Goal: Task Accomplishment & Management: Complete application form

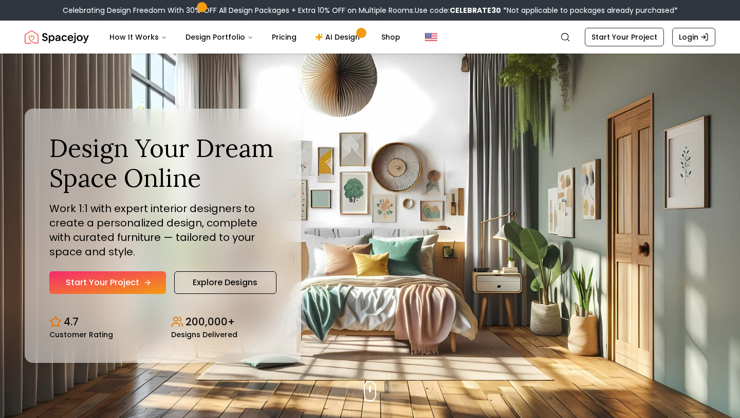
click at [129, 288] on link "Start Your Project" at bounding box center [107, 282] width 117 height 23
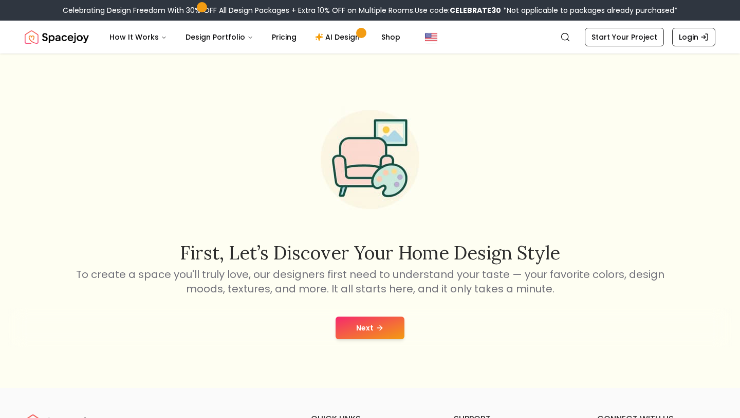
click at [383, 323] on icon at bounding box center [380, 327] width 8 height 8
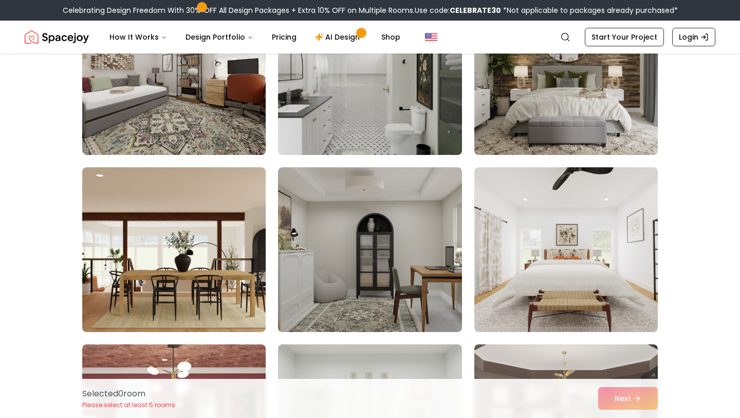
scroll to position [151, 0]
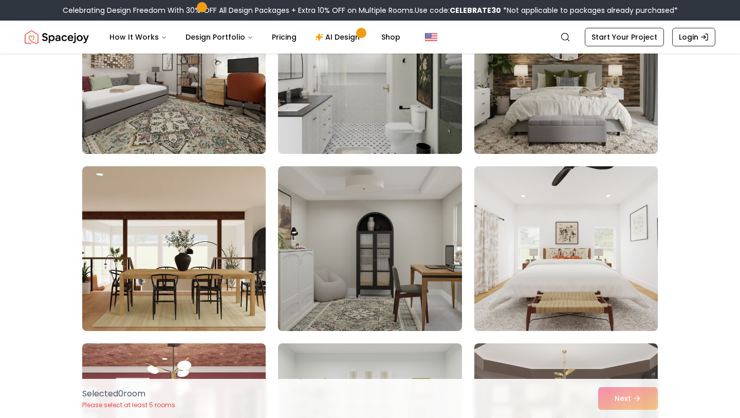
click at [498, 293] on img at bounding box center [566, 248] width 193 height 173
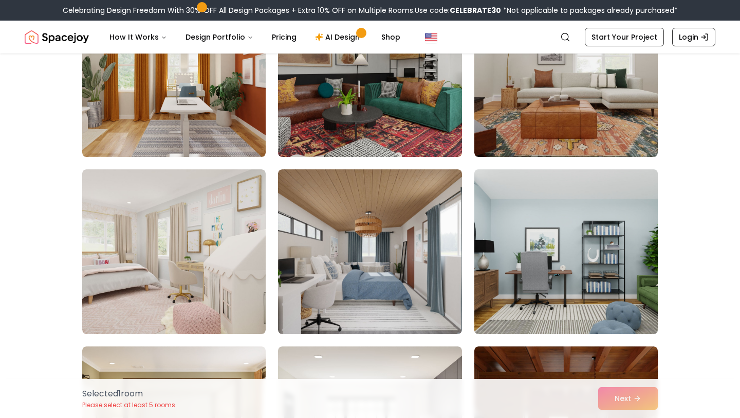
scroll to position [682, 0]
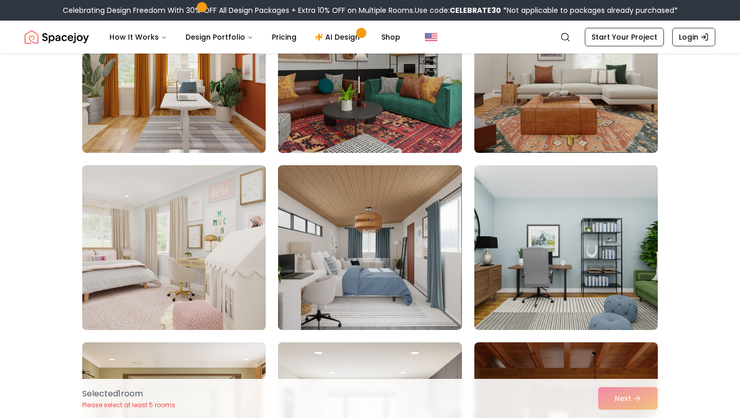
click at [210, 257] on img at bounding box center [174, 247] width 193 height 173
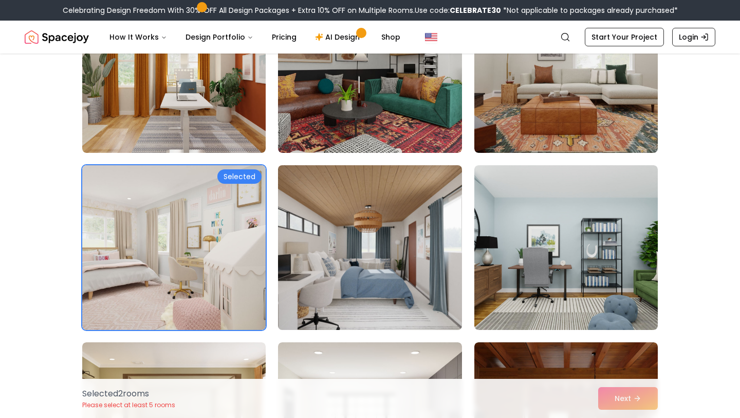
click at [347, 243] on img at bounding box center [370, 247] width 193 height 173
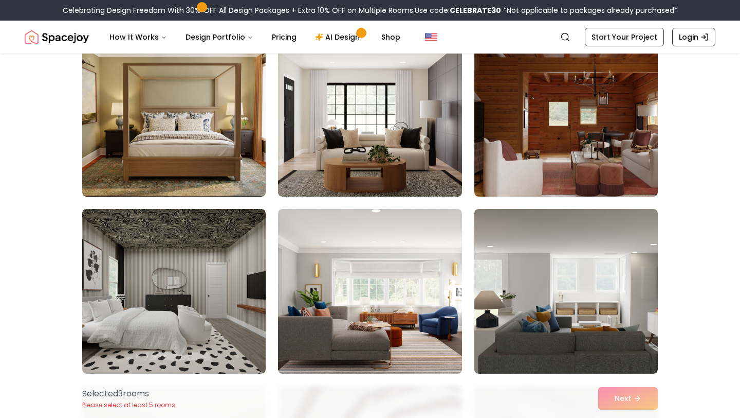
scroll to position [990, 0]
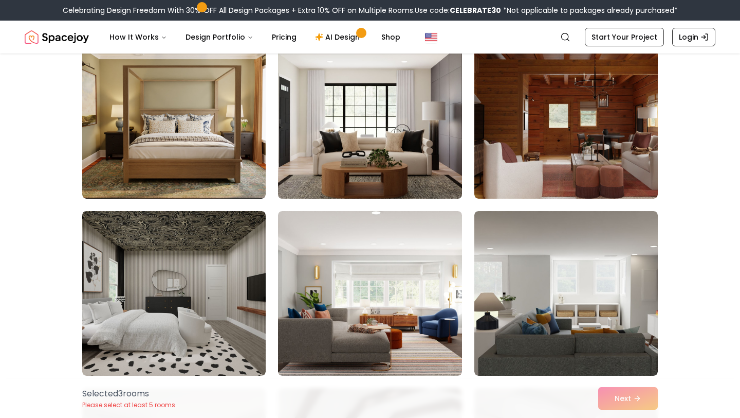
click at [378, 168] on img at bounding box center [370, 116] width 193 height 173
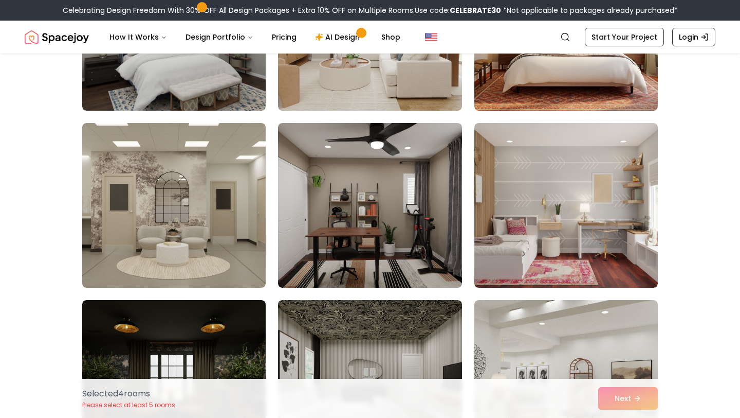
scroll to position [2317, 0]
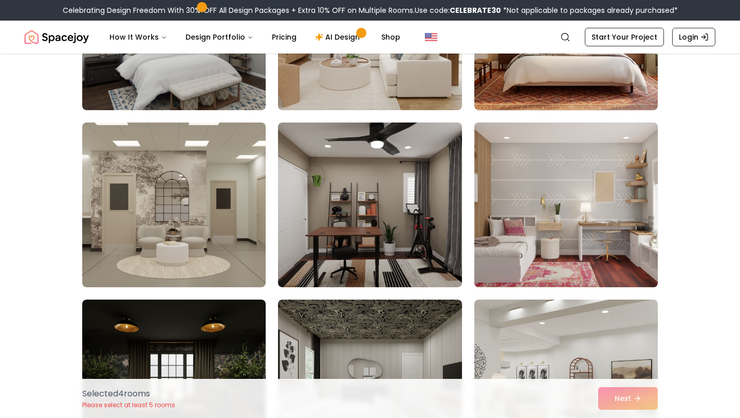
click at [517, 204] on img at bounding box center [566, 204] width 193 height 173
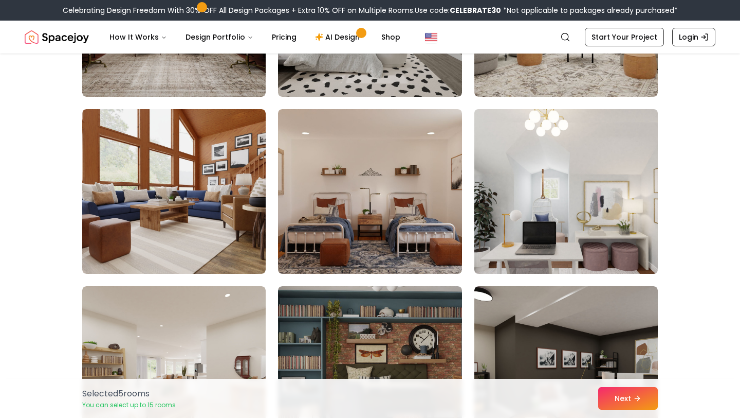
click at [509, 231] on img at bounding box center [566, 191] width 193 height 173
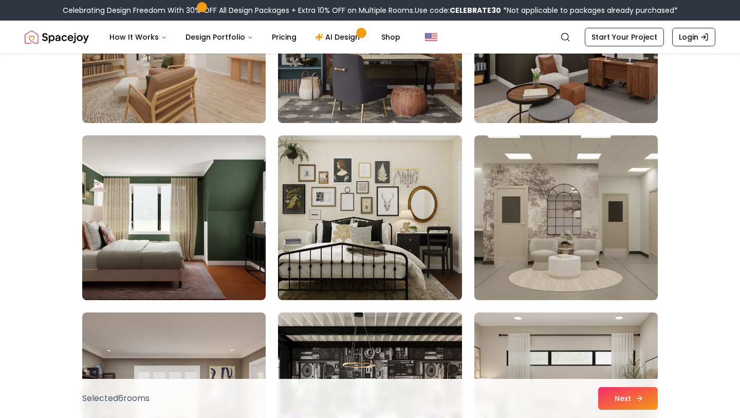
click at [619, 400] on button "Next" at bounding box center [628, 398] width 60 height 23
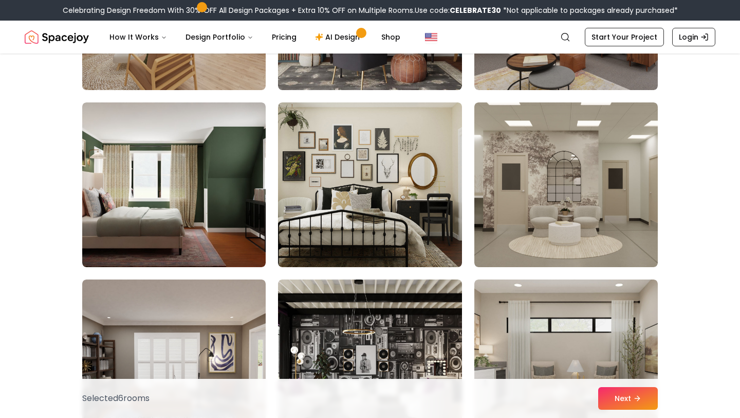
scroll to position [3012, 0]
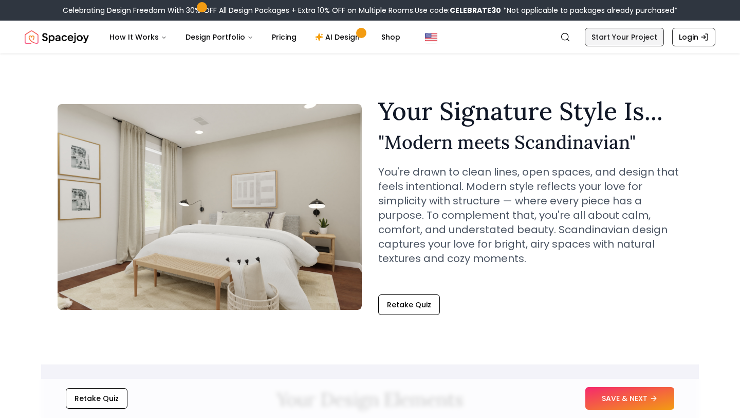
click at [651, 35] on link "Start Your Project" at bounding box center [624, 37] width 79 height 19
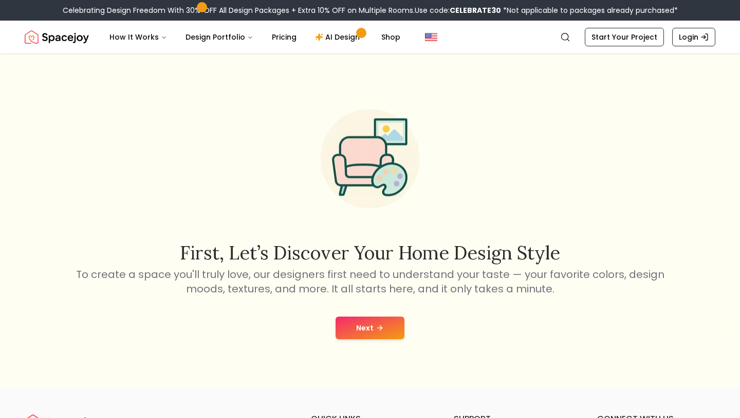
click at [387, 324] on button "Next" at bounding box center [370, 327] width 69 height 23
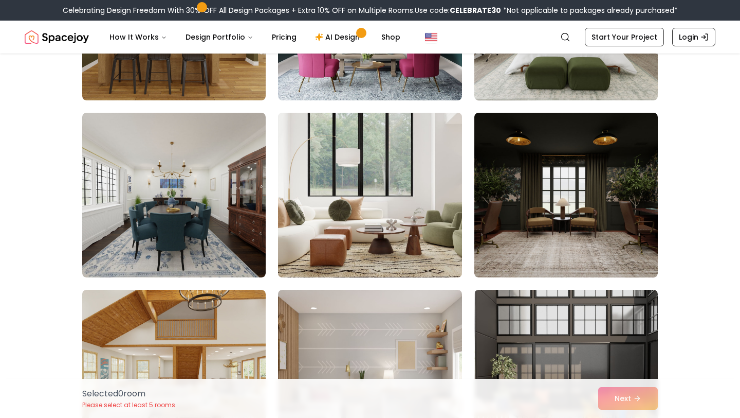
scroll to position [382, 0]
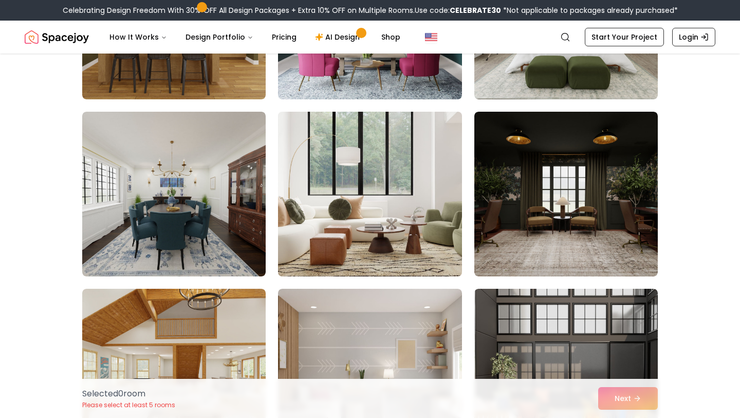
click at [440, 237] on img at bounding box center [370, 193] width 193 height 173
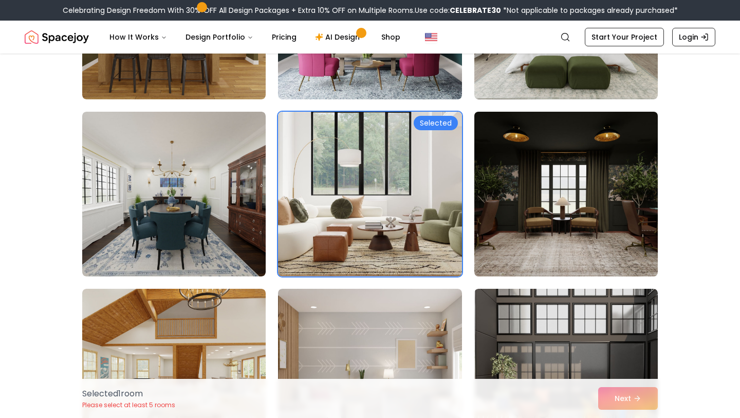
click at [527, 237] on img at bounding box center [566, 193] width 193 height 173
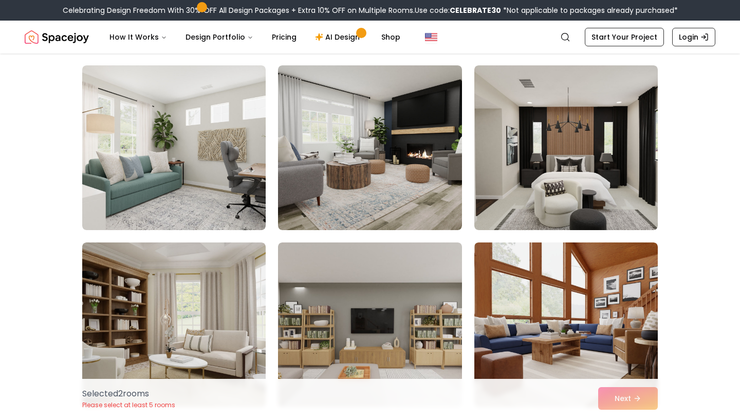
scroll to position [781, 0]
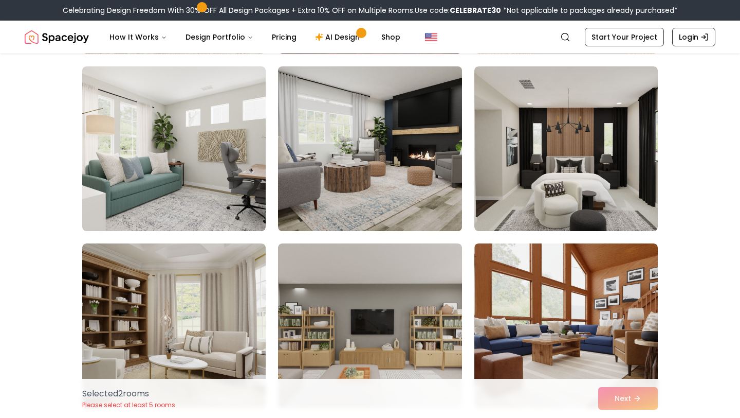
click at [424, 201] on img at bounding box center [370, 148] width 193 height 173
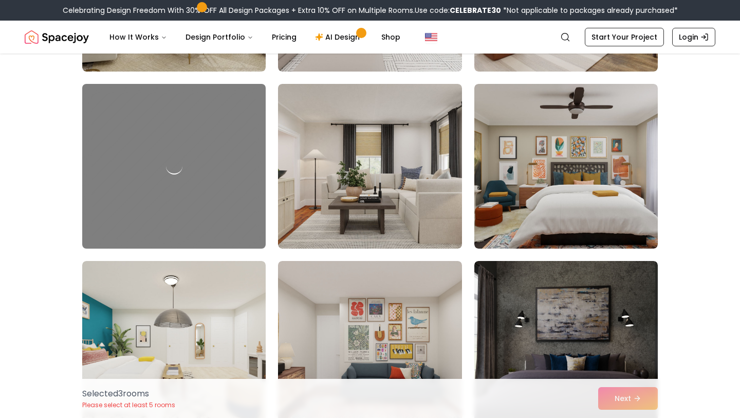
scroll to position [1131, 0]
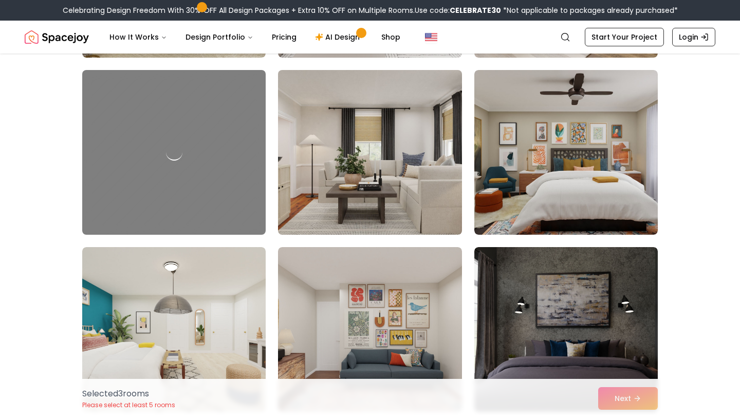
click at [396, 207] on img at bounding box center [370, 152] width 193 height 173
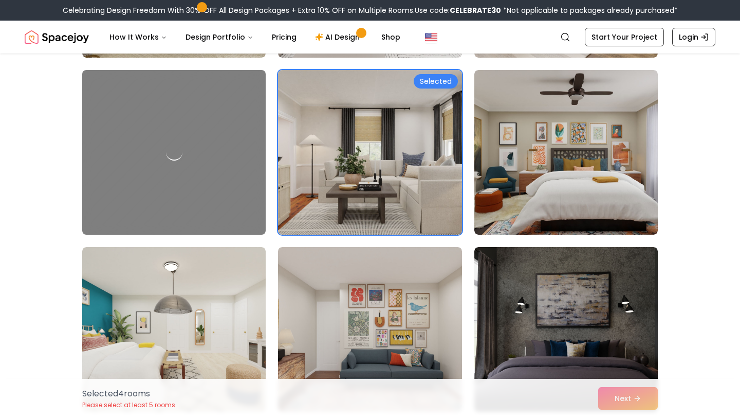
scroll to position [1237, 0]
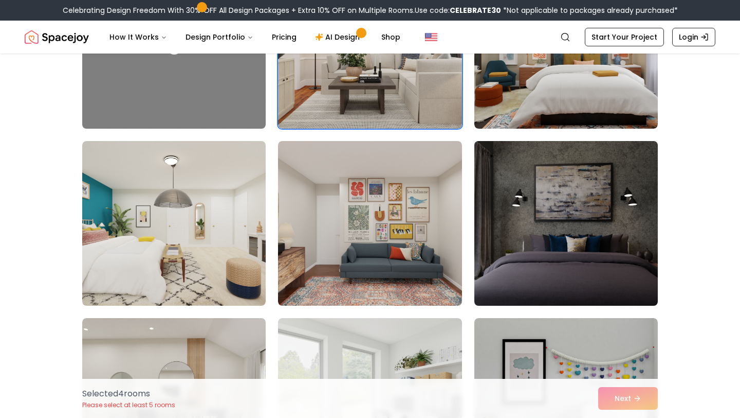
click at [506, 205] on img at bounding box center [566, 223] width 193 height 173
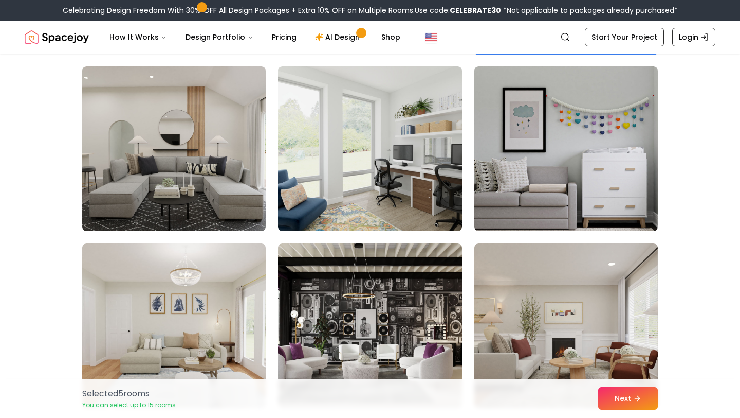
scroll to position [1493, 0]
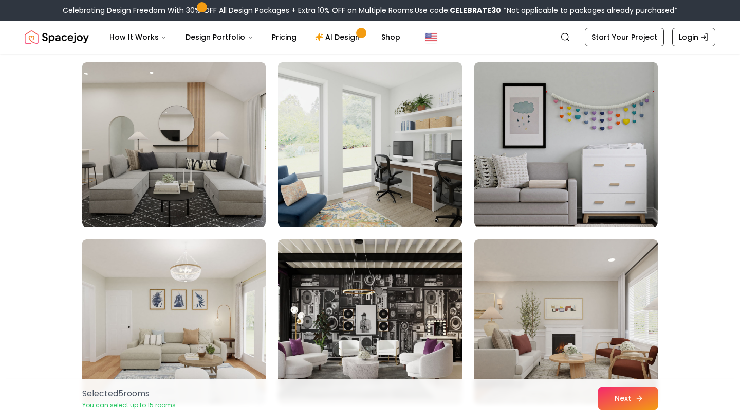
click at [621, 394] on button "Next" at bounding box center [628, 398] width 60 height 23
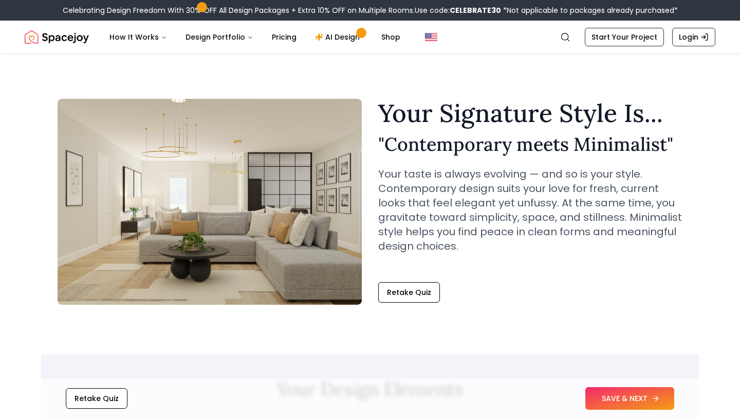
click at [620, 400] on button "SAVE & NEXT" at bounding box center [630, 398] width 89 height 23
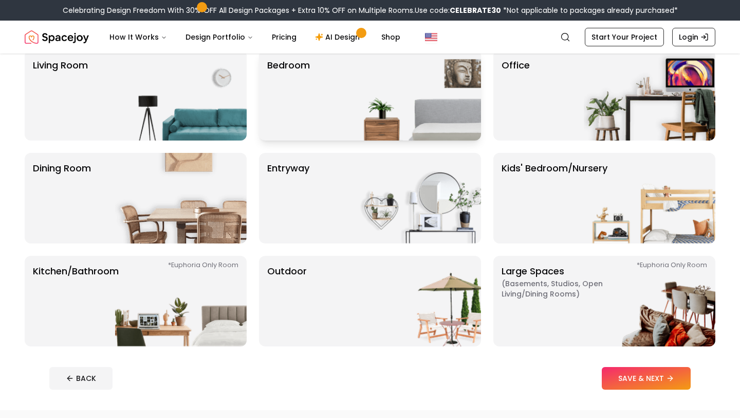
scroll to position [92, 0]
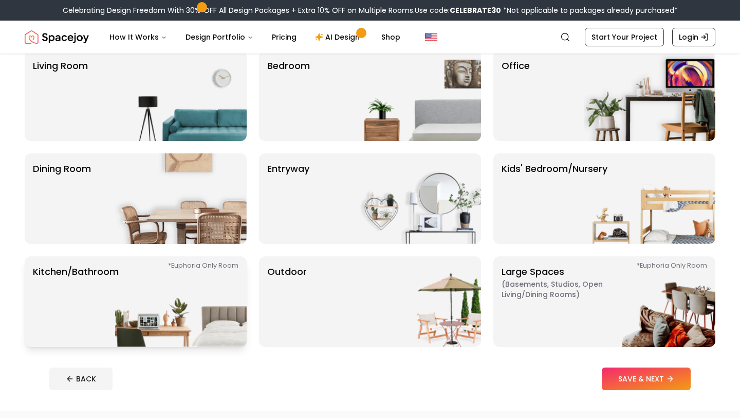
click at [197, 296] on img at bounding box center [181, 301] width 132 height 90
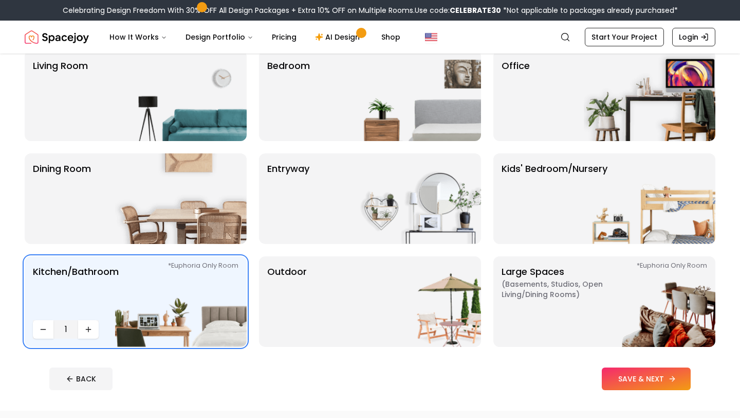
click at [638, 380] on button "SAVE & NEXT" at bounding box center [646, 378] width 89 height 23
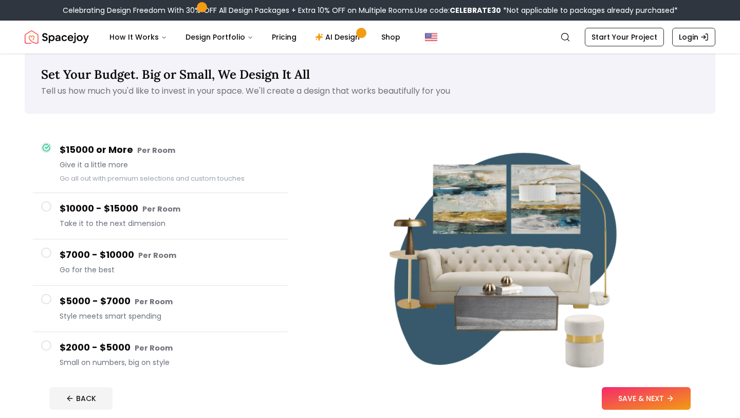
scroll to position [22, 0]
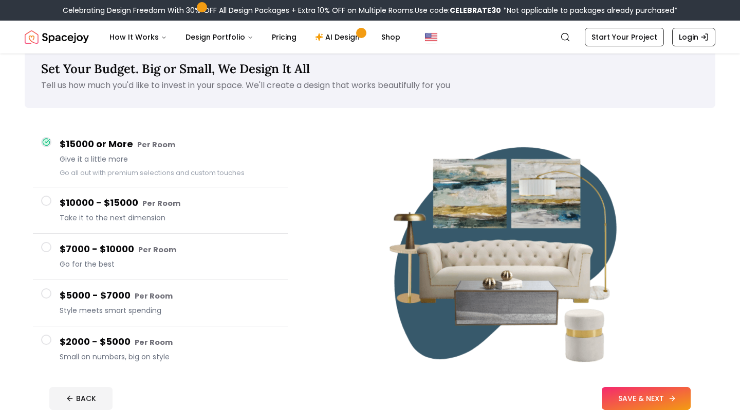
click at [628, 403] on button "SAVE & NEXT" at bounding box center [646, 398] width 89 height 23
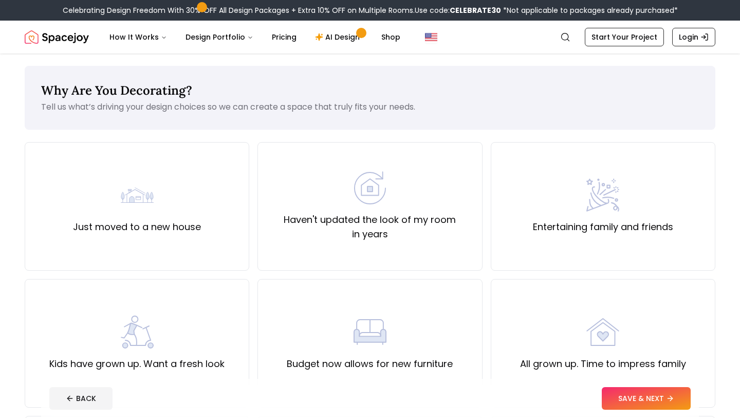
scroll to position [1, 0]
click at [221, 245] on div "Just moved to a new house" at bounding box center [137, 205] width 225 height 129
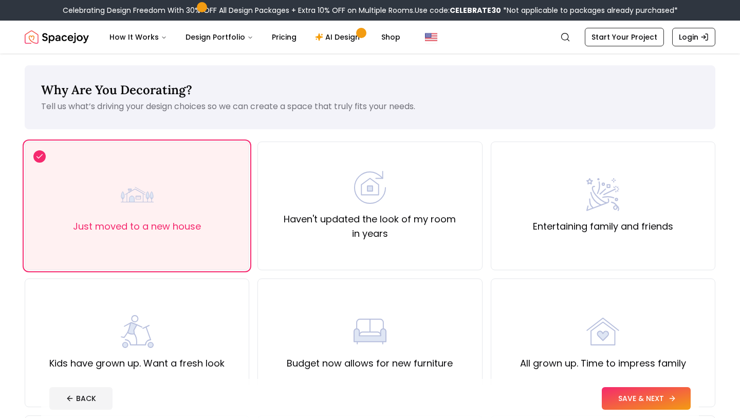
click at [619, 403] on button "SAVE & NEXT" at bounding box center [646, 398] width 89 height 23
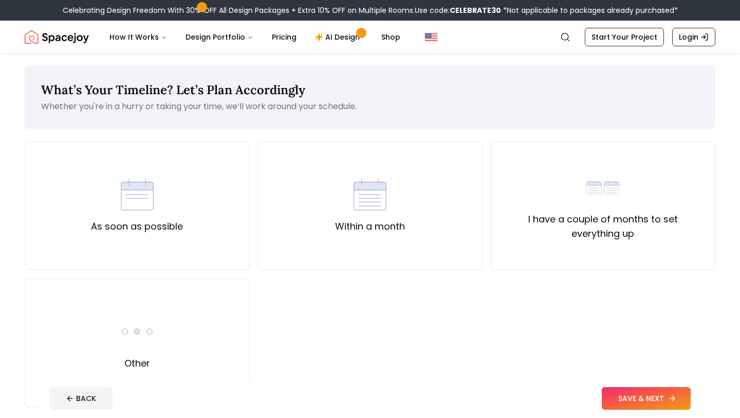
click at [619, 403] on button "SAVE & NEXT" at bounding box center [646, 398] width 89 height 23
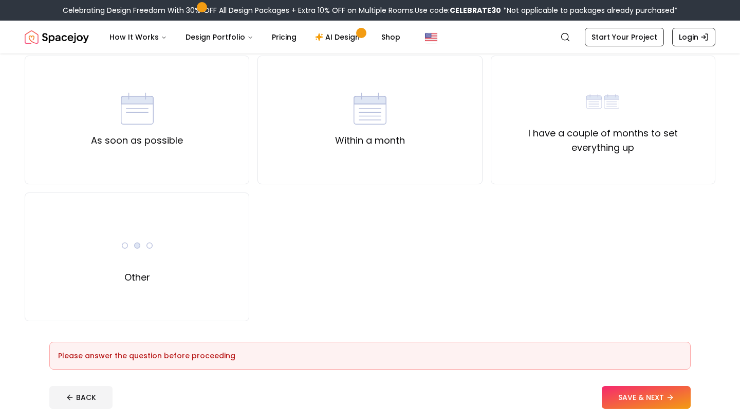
scroll to position [88, 0]
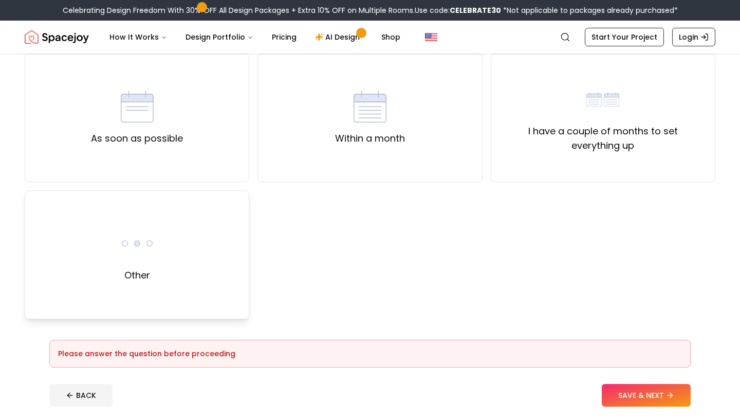
click at [209, 278] on div "Other" at bounding box center [137, 254] width 225 height 129
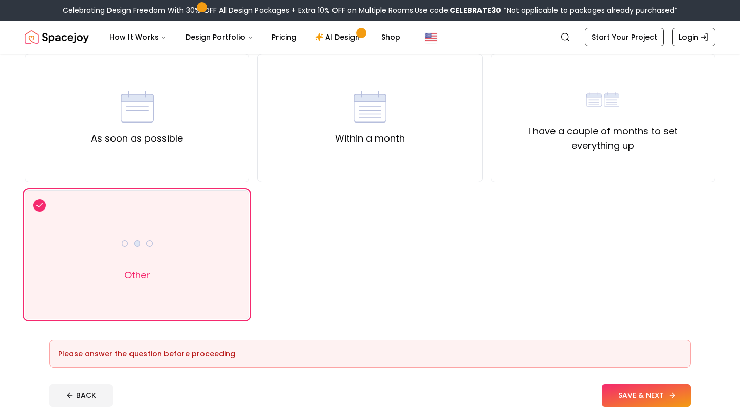
click at [627, 390] on button "SAVE & NEXT" at bounding box center [646, 395] width 89 height 23
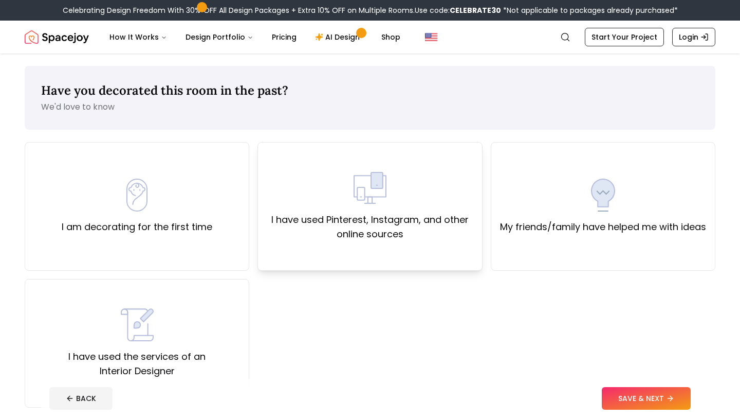
click at [441, 239] on label "I have used Pinterest, Instagram, and other online sources" at bounding box center [369, 226] width 207 height 29
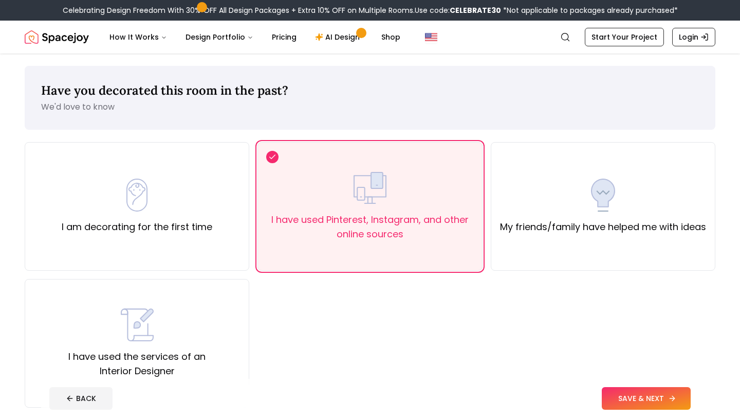
click at [640, 391] on button "SAVE & NEXT" at bounding box center [646, 398] width 89 height 23
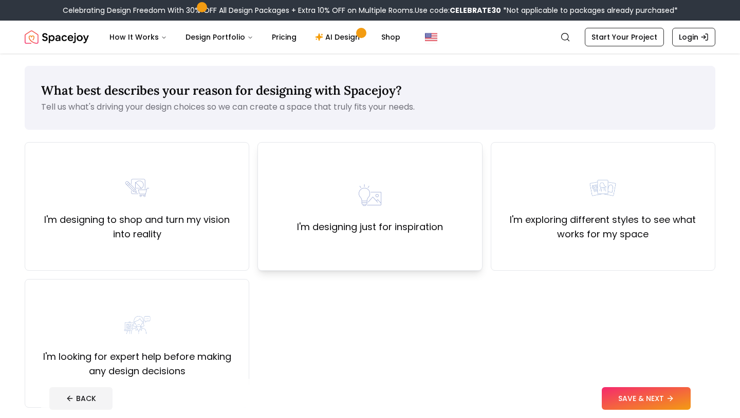
click at [402, 184] on div "I'm designing just for inspiration" at bounding box center [370, 206] width 146 height 56
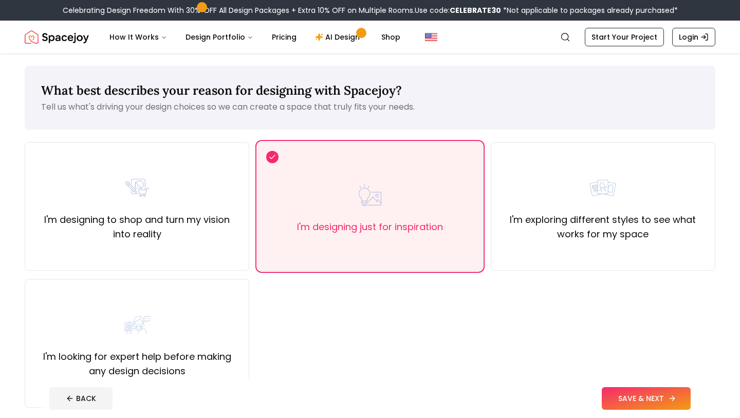
click at [628, 401] on button "SAVE & NEXT" at bounding box center [646, 398] width 89 height 23
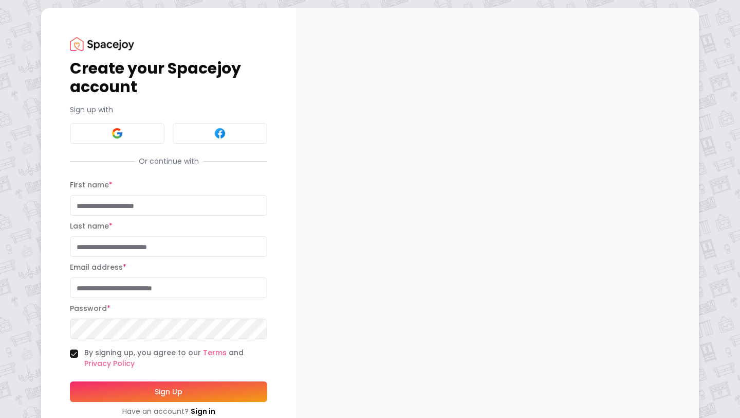
scroll to position [35, 0]
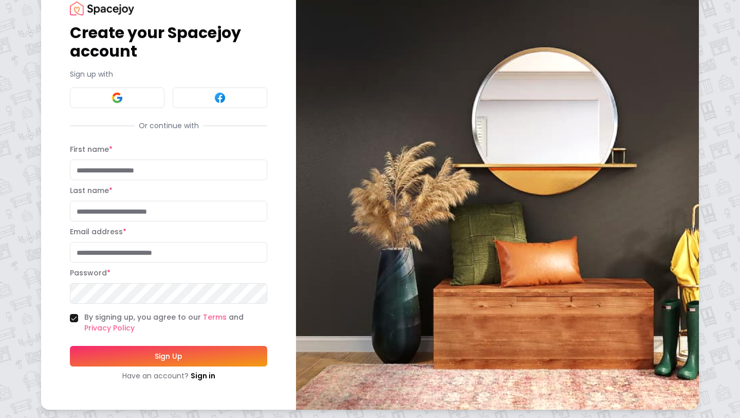
click at [236, 170] on input "First name *" at bounding box center [168, 169] width 197 height 21
click at [136, 100] on button at bounding box center [117, 97] width 95 height 21
